Goal: Task Accomplishment & Management: Manage account settings

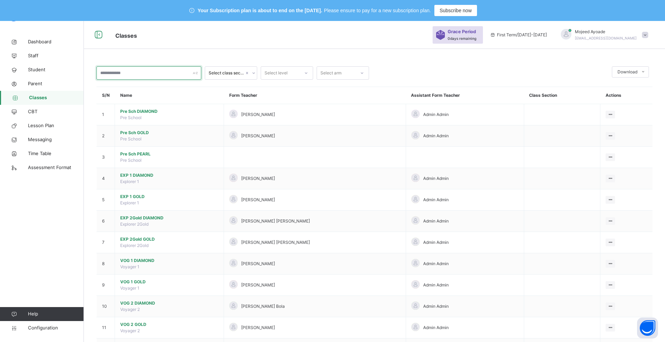
click at [118, 74] on input "text" at bounding box center [148, 72] width 105 height 13
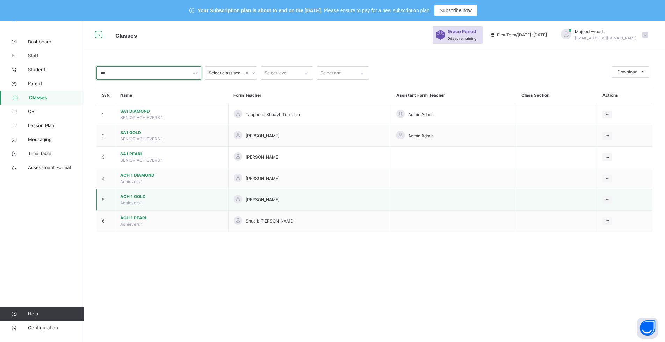
type input "***"
click at [138, 196] on span "ACH 1 GOLD" at bounding box center [171, 196] width 103 height 6
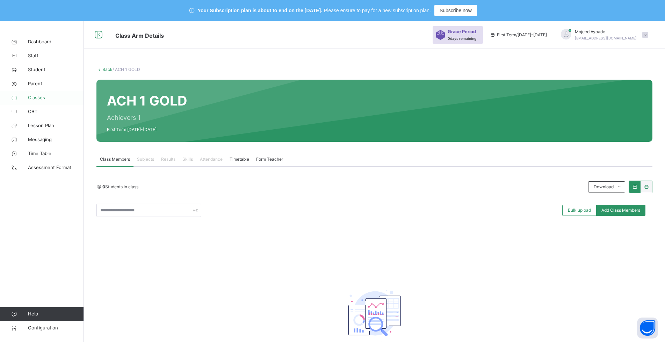
click at [40, 98] on span "Classes" at bounding box center [56, 97] width 56 height 7
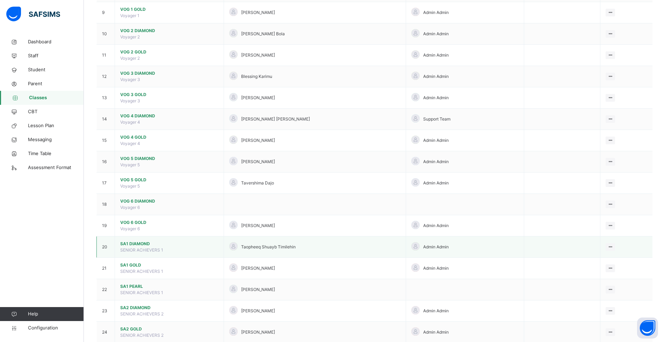
scroll to position [279, 0]
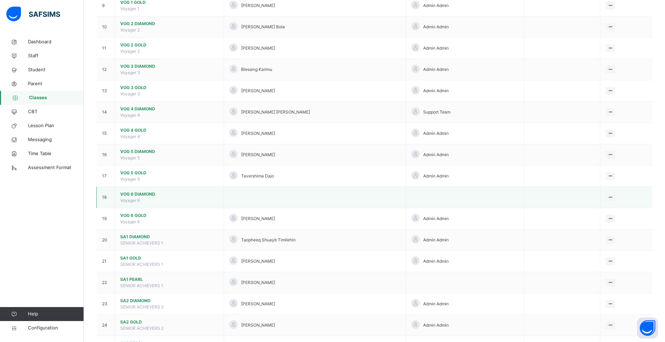
click at [130, 193] on span "VOG 6 DIAMOND" at bounding box center [169, 194] width 98 height 6
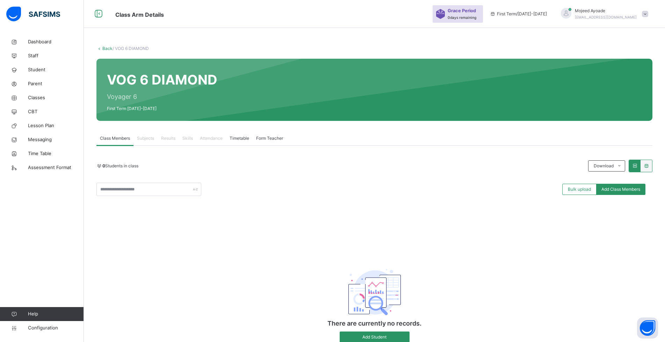
scroll to position [46, 0]
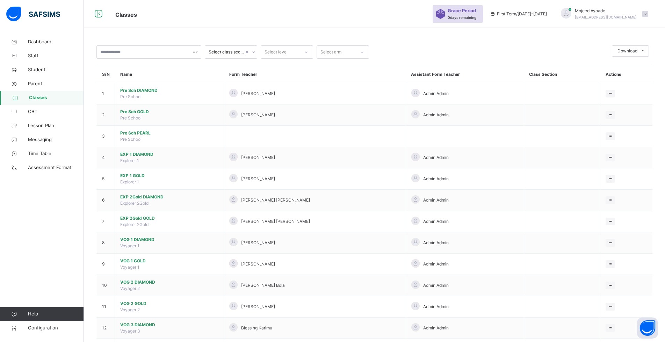
scroll to position [279, 0]
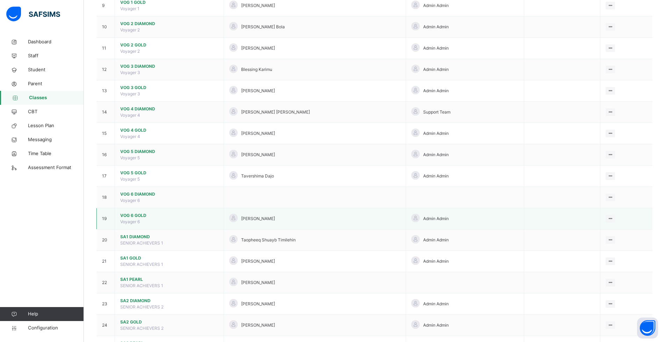
click at [133, 214] on span "VOG 6 GOLD" at bounding box center [169, 215] width 98 height 6
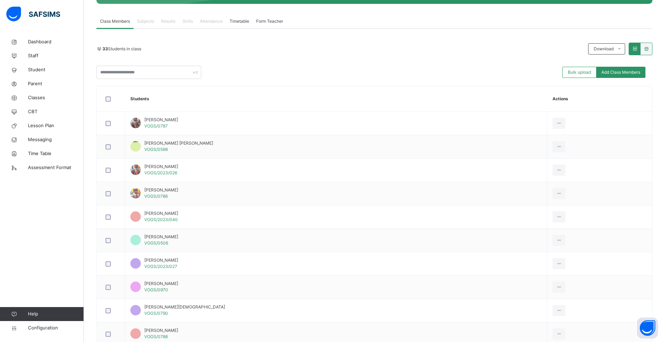
scroll to position [70, 0]
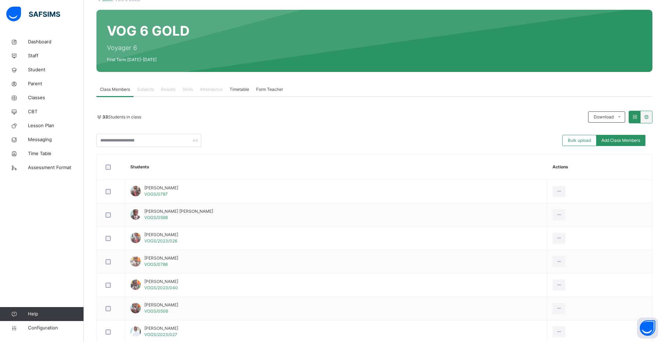
click at [307, 128] on div "33 Students in class Download Pdf Report Excel Report Bulk upload Add Class Mem…" at bounding box center [374, 129] width 556 height 36
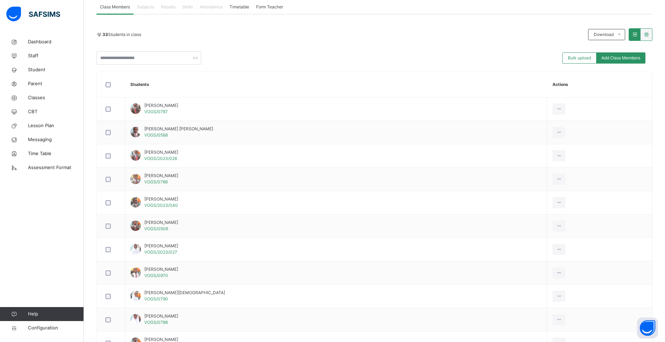
scroll to position [140, 0]
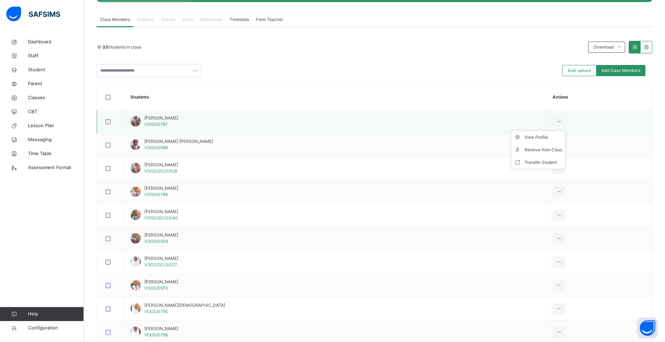
click at [546, 131] on ul "View Profile Remove from Class Transfer Student" at bounding box center [538, 150] width 54 height 38
click at [533, 149] on div "Remove from Class" at bounding box center [543, 149] width 38 height 7
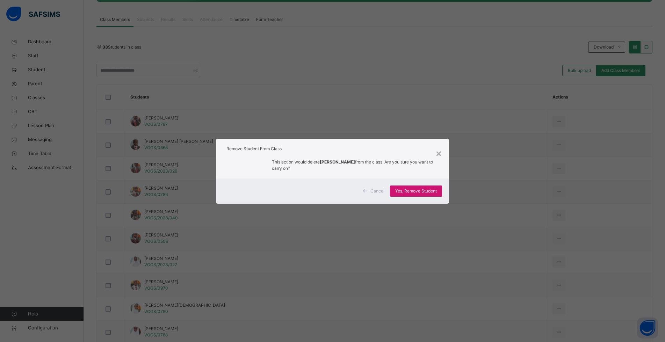
click at [410, 190] on span "Yes, Remove Student" at bounding box center [416, 191] width 42 height 6
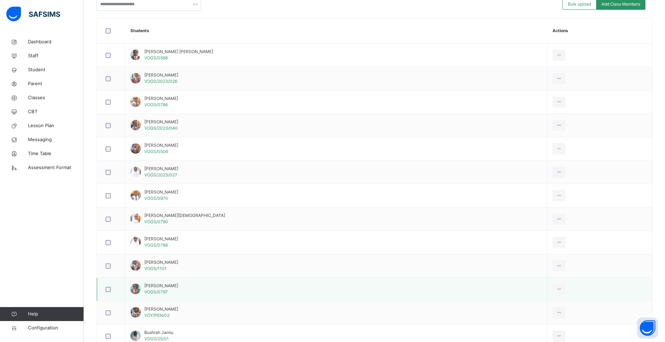
scroll to position [171, 0]
